Goal: Information Seeking & Learning: Learn about a topic

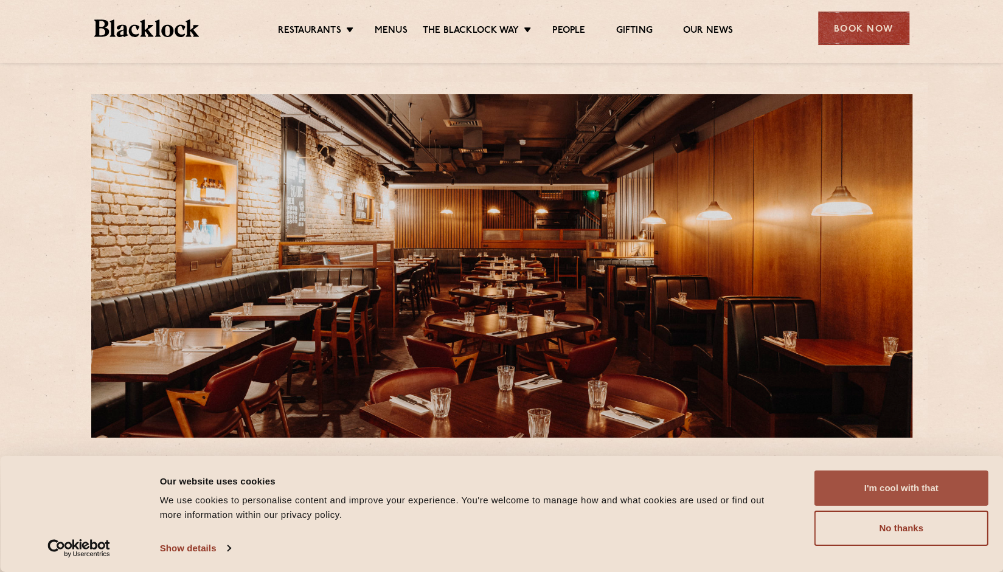
click at [892, 491] on button "I'm cool with that" at bounding box center [902, 488] width 174 height 35
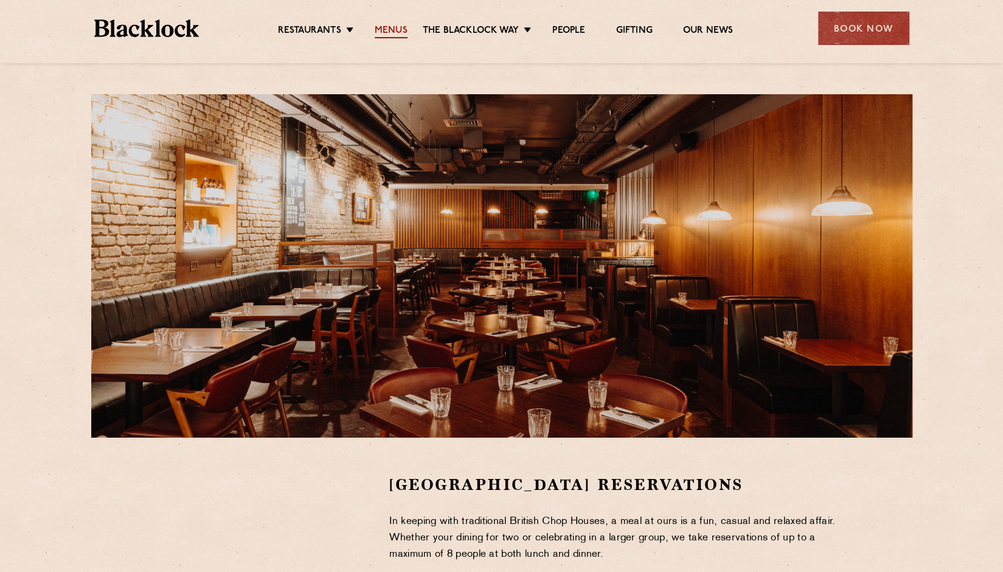
click at [389, 34] on link "Menus" at bounding box center [391, 31] width 33 height 13
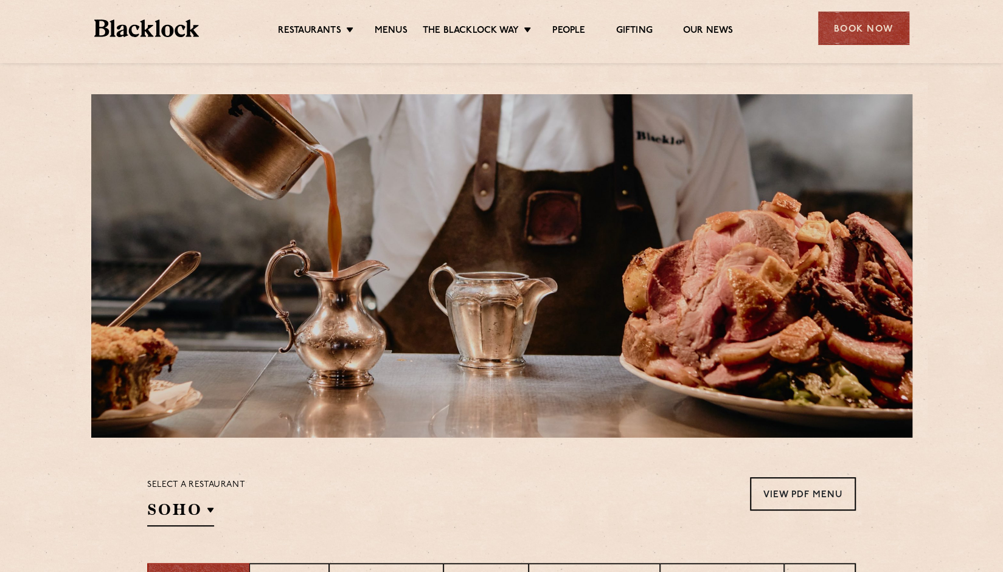
click at [891, 408] on div at bounding box center [501, 266] width 821 height 344
